Goal: Information Seeking & Learning: Compare options

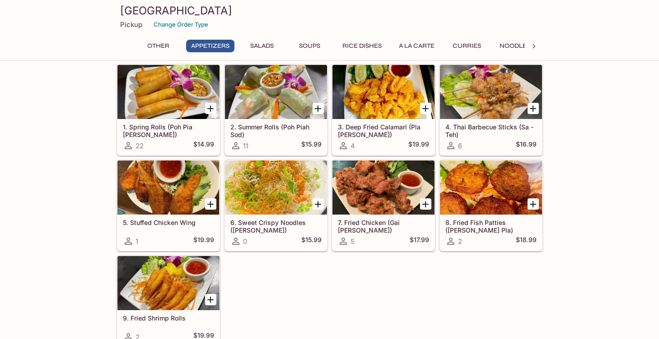
scroll to position [137, 0]
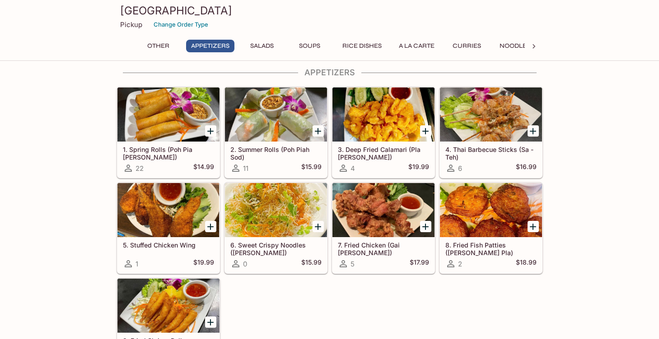
click at [266, 247] on h5 "6. Sweet Crispy Noodles ([PERSON_NAME])" at bounding box center [275, 249] width 91 height 15
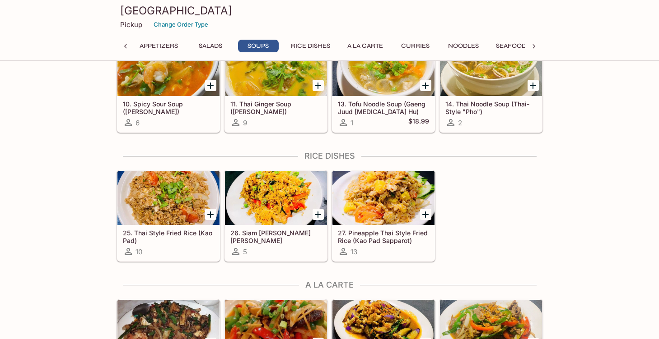
click at [469, 104] on h5 "14. Thai Noodle Soup (Thai-Style "Pho")" at bounding box center [490, 107] width 91 height 15
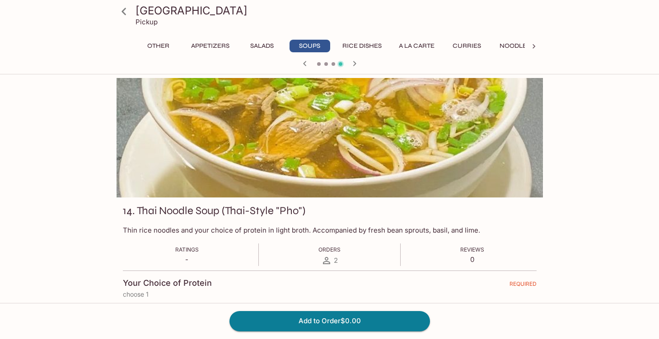
click at [125, 10] on icon at bounding box center [124, 12] width 16 height 16
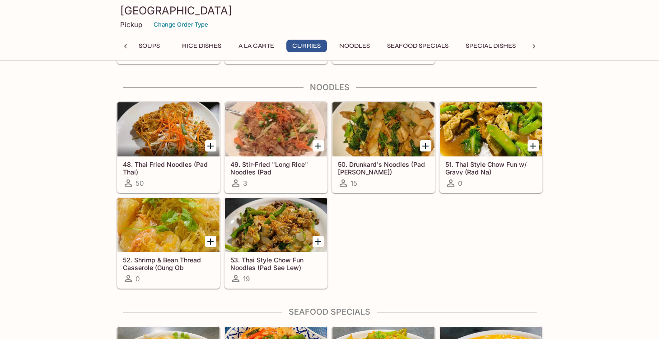
scroll to position [1670, 0]
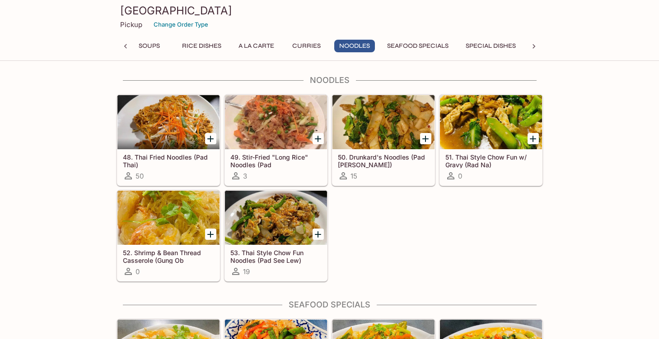
click at [181, 161] on h5 "48. Thai Fried Noodles (Pad Thai)" at bounding box center [168, 160] width 91 height 15
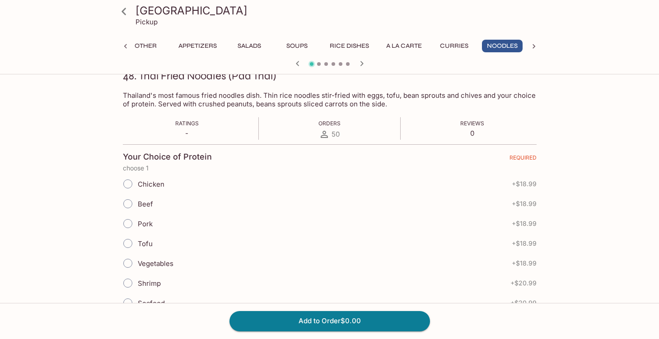
scroll to position [166, 0]
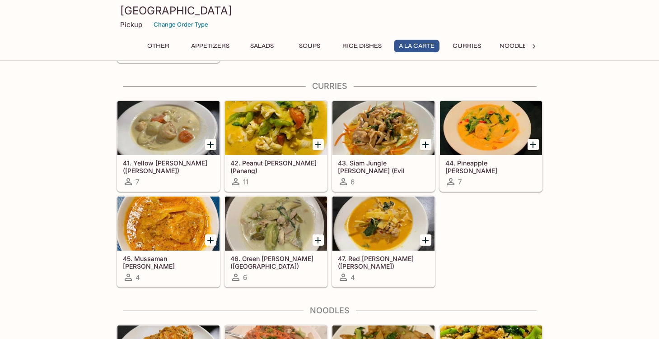
scroll to position [1437, 0]
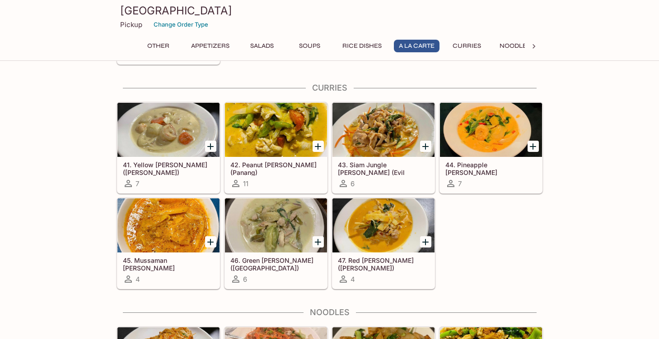
click at [266, 166] on h5 "42. Peanut [PERSON_NAME] (Panang)" at bounding box center [275, 168] width 91 height 15
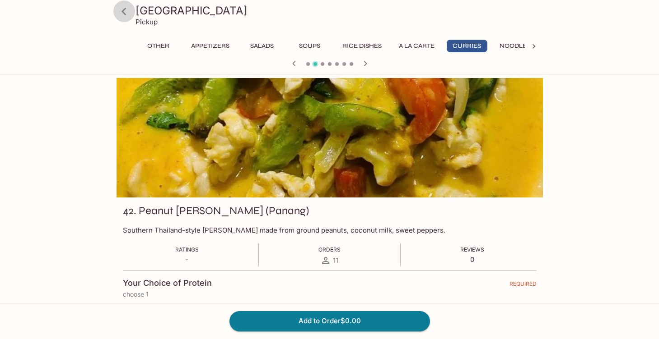
click at [125, 14] on icon at bounding box center [123, 11] width 5 height 7
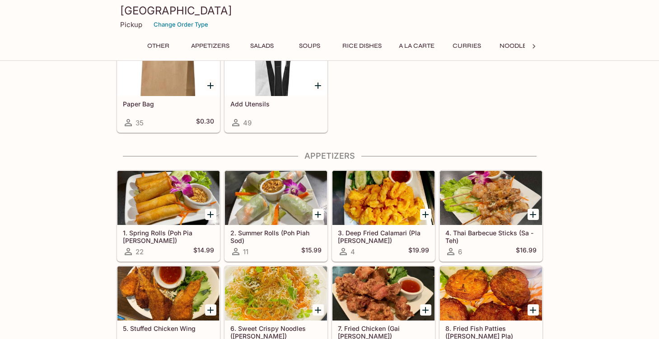
scroll to position [141, 0]
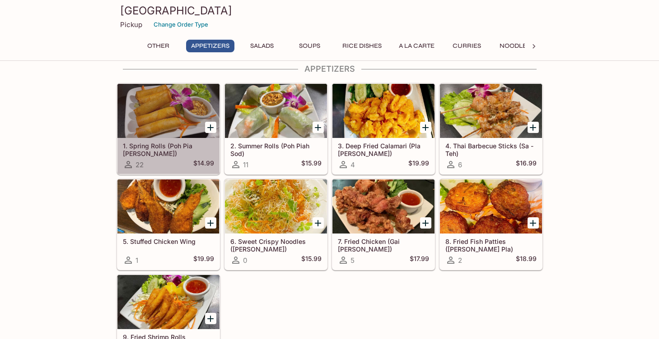
click at [165, 147] on h5 "1. Spring Rolls (Poh Pia [PERSON_NAME])" at bounding box center [168, 149] width 91 height 15
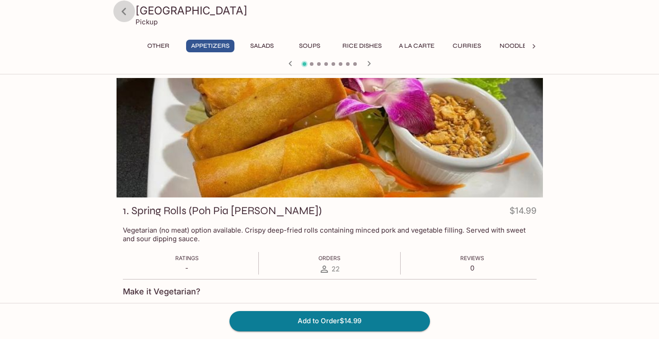
click at [124, 11] on icon at bounding box center [124, 12] width 16 height 16
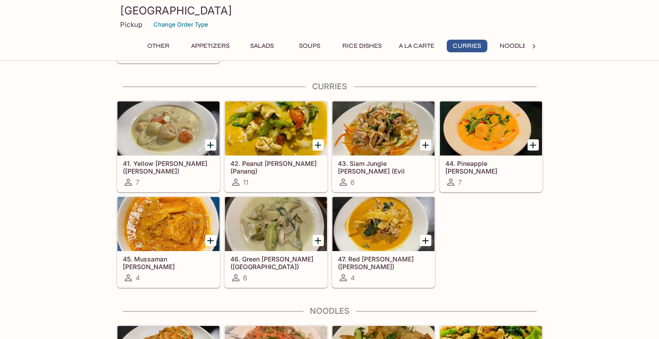
scroll to position [1420, 0]
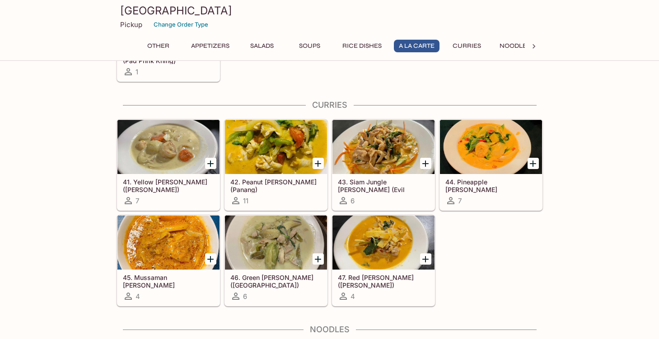
click at [172, 181] on h5 "41. Yellow [PERSON_NAME] ([PERSON_NAME])" at bounding box center [168, 185] width 91 height 15
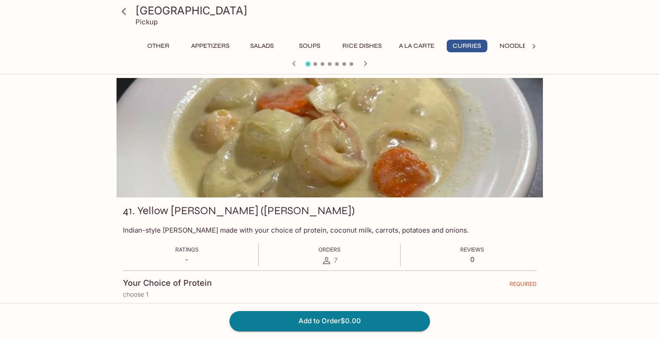
click at [124, 11] on icon at bounding box center [124, 12] width 16 height 16
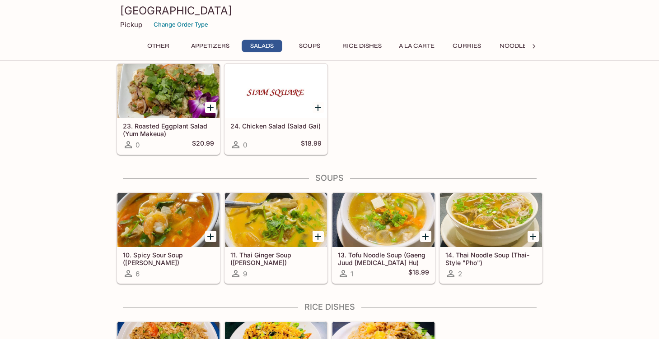
scroll to position [678, 0]
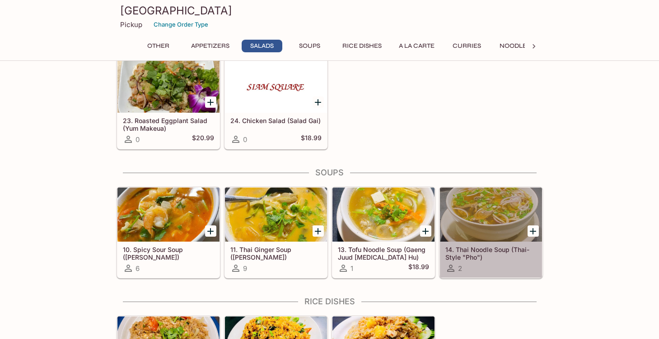
click at [490, 251] on h5 "14. Thai Noodle Soup (Thai-Style "Pho")" at bounding box center [490, 253] width 91 height 15
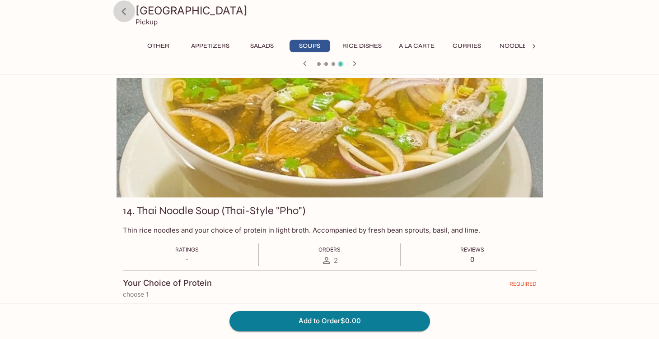
click at [127, 14] on icon at bounding box center [124, 12] width 16 height 16
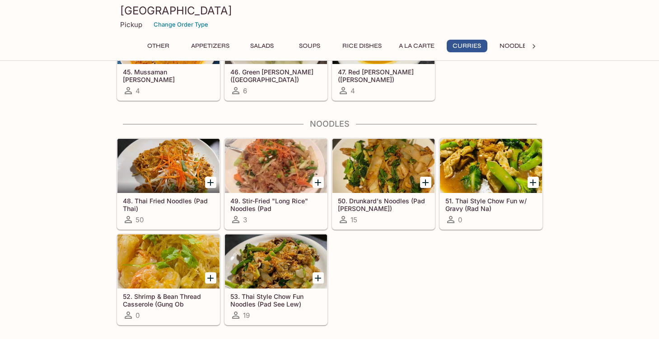
scroll to position [1644, 0]
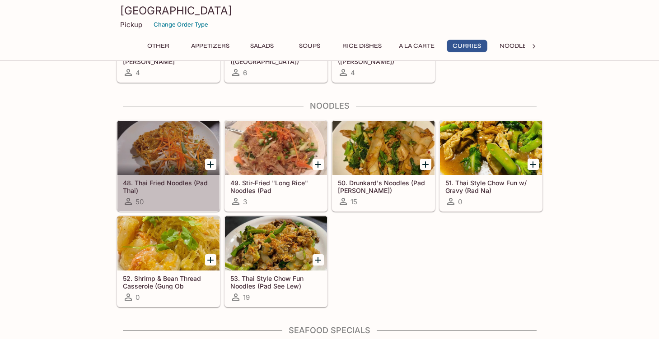
click at [170, 185] on h5 "48. Thai Fried Noodles (Pad Thai)" at bounding box center [168, 186] width 91 height 15
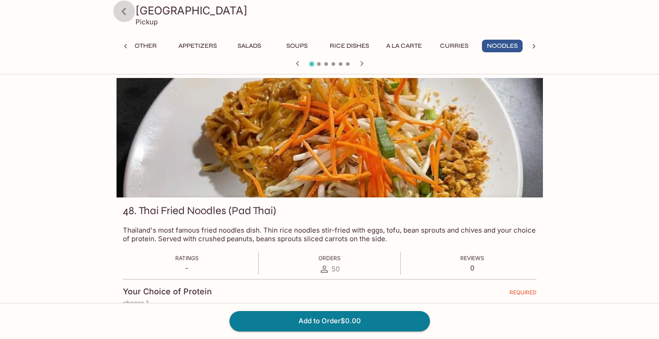
click at [124, 11] on icon at bounding box center [124, 12] width 16 height 16
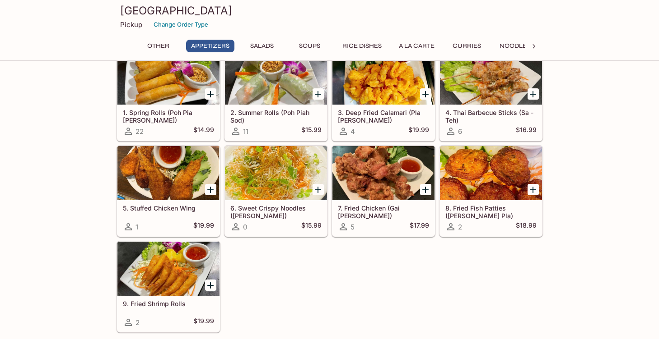
scroll to position [185, 0]
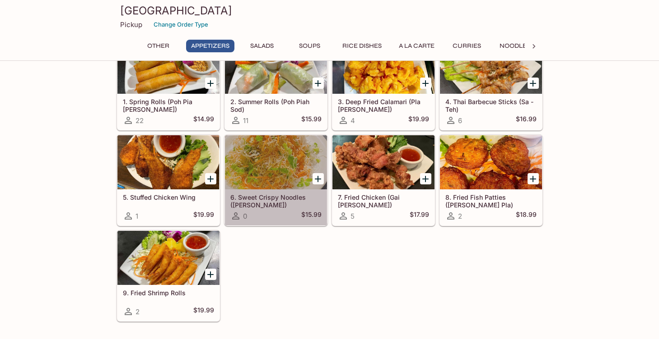
click at [265, 204] on h5 "6. Sweet Crispy Noodles ([PERSON_NAME])" at bounding box center [275, 201] width 91 height 15
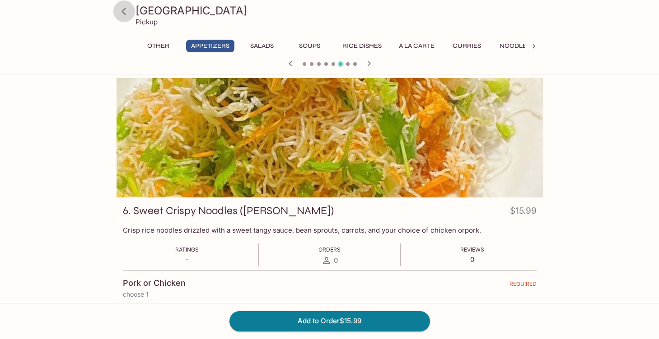
click at [126, 14] on icon at bounding box center [124, 12] width 16 height 16
